Goal: Obtain resource: Download file/media

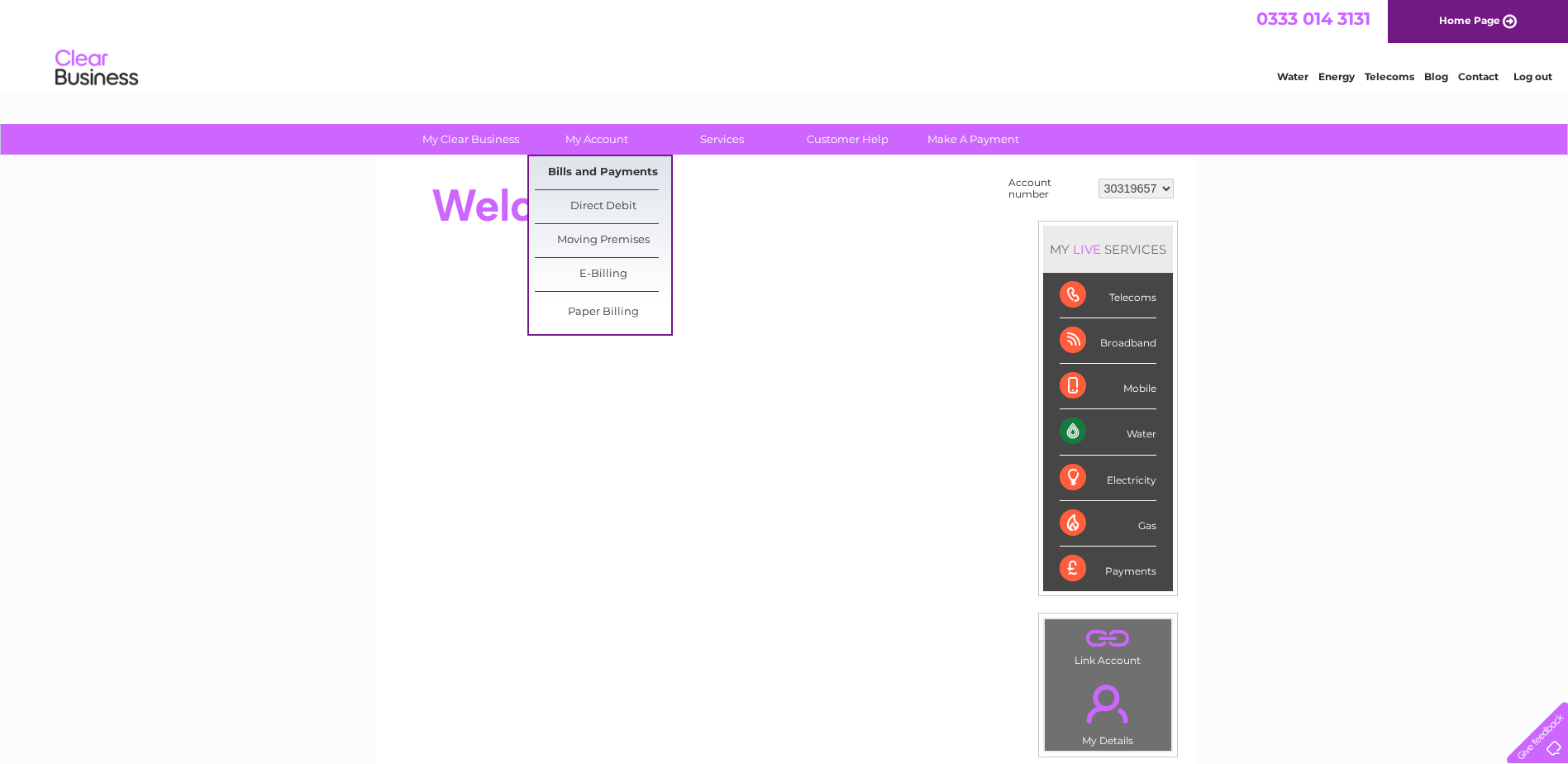
click at [561, 170] on link "Bills and Payments" at bounding box center [602, 172] width 136 height 33
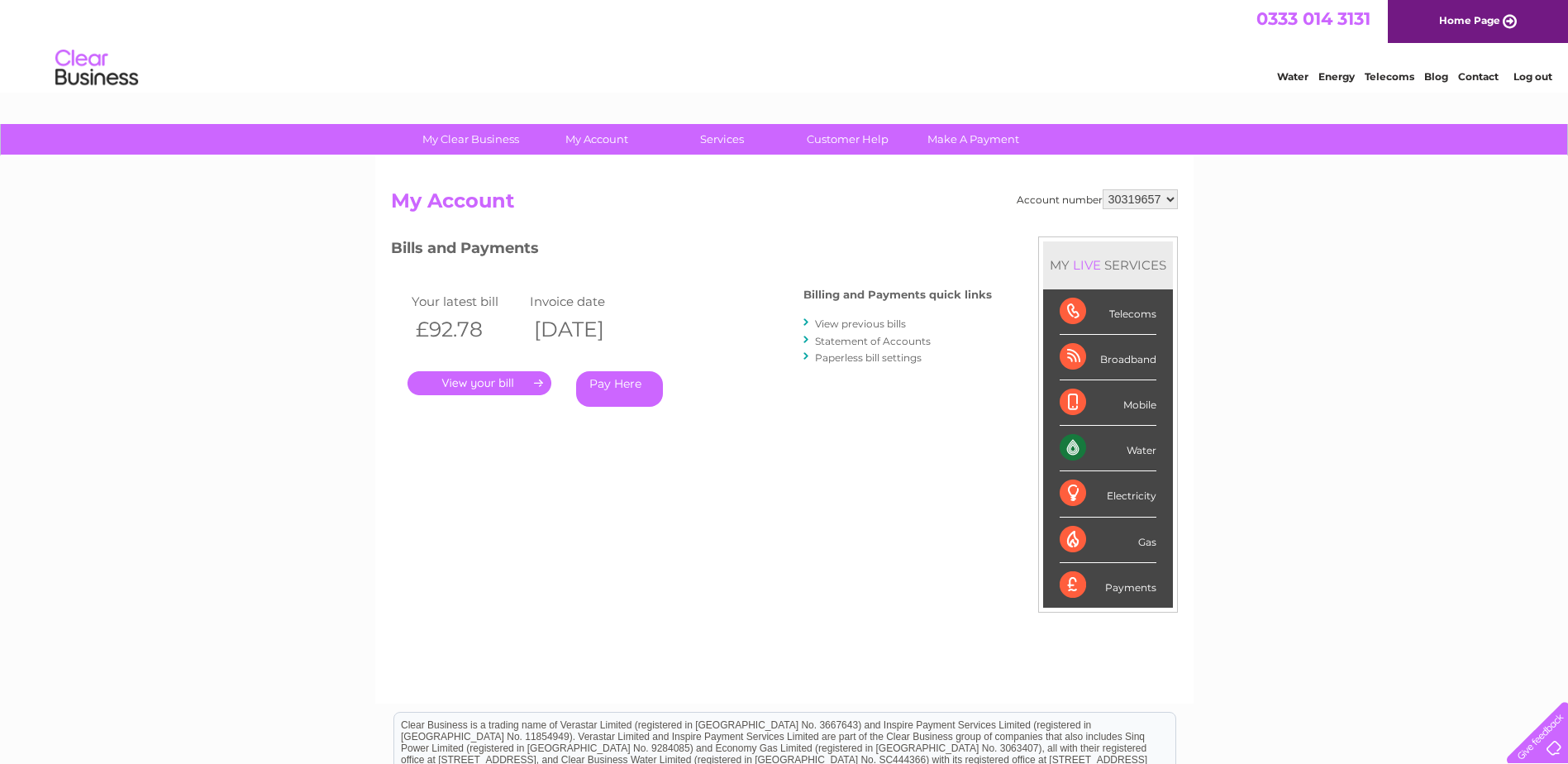
click at [863, 321] on link "View previous bills" at bounding box center [860, 324] width 91 height 13
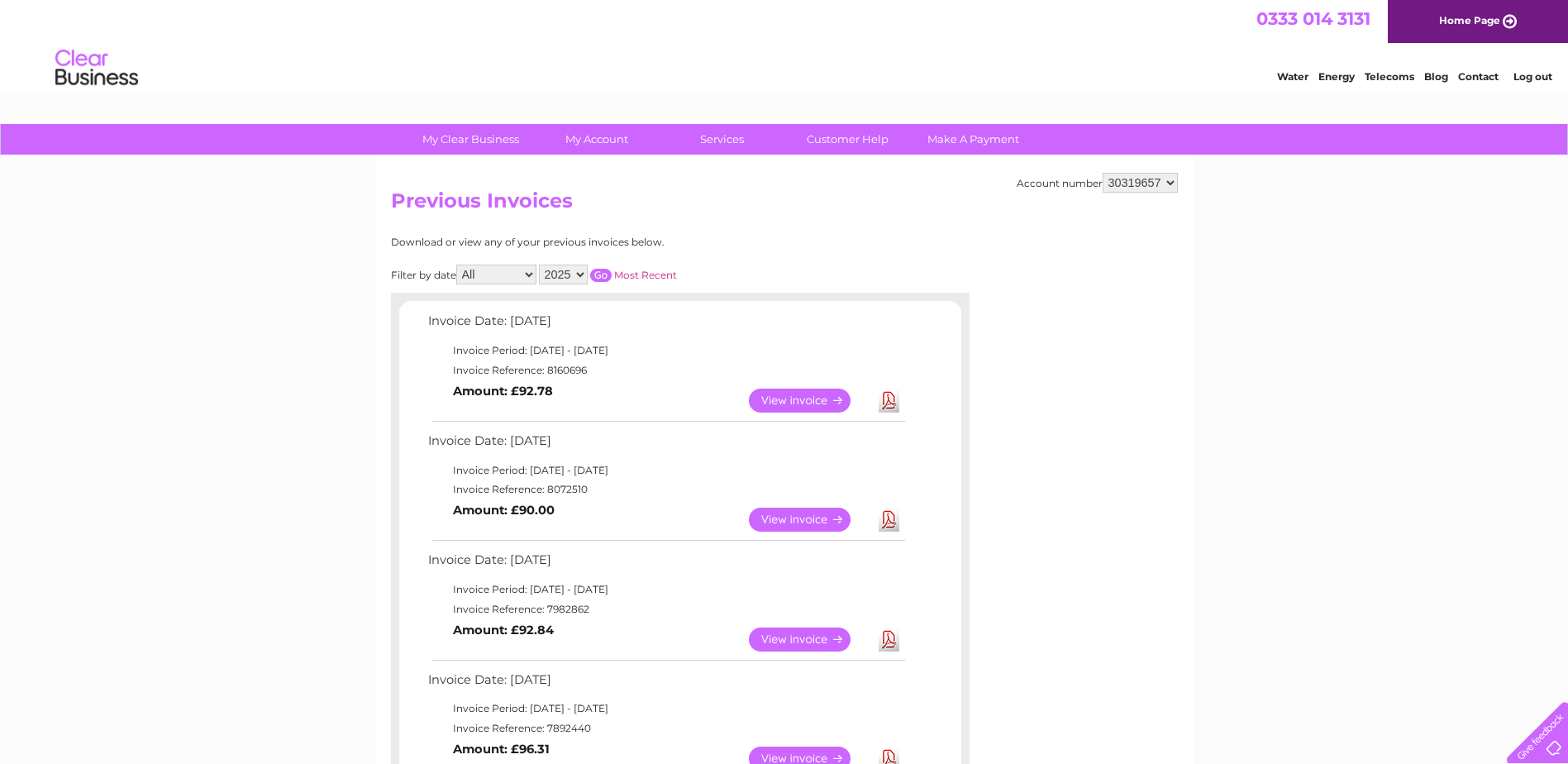
click at [883, 395] on link "Download" at bounding box center [888, 400] width 21 height 24
